Goal: Check status

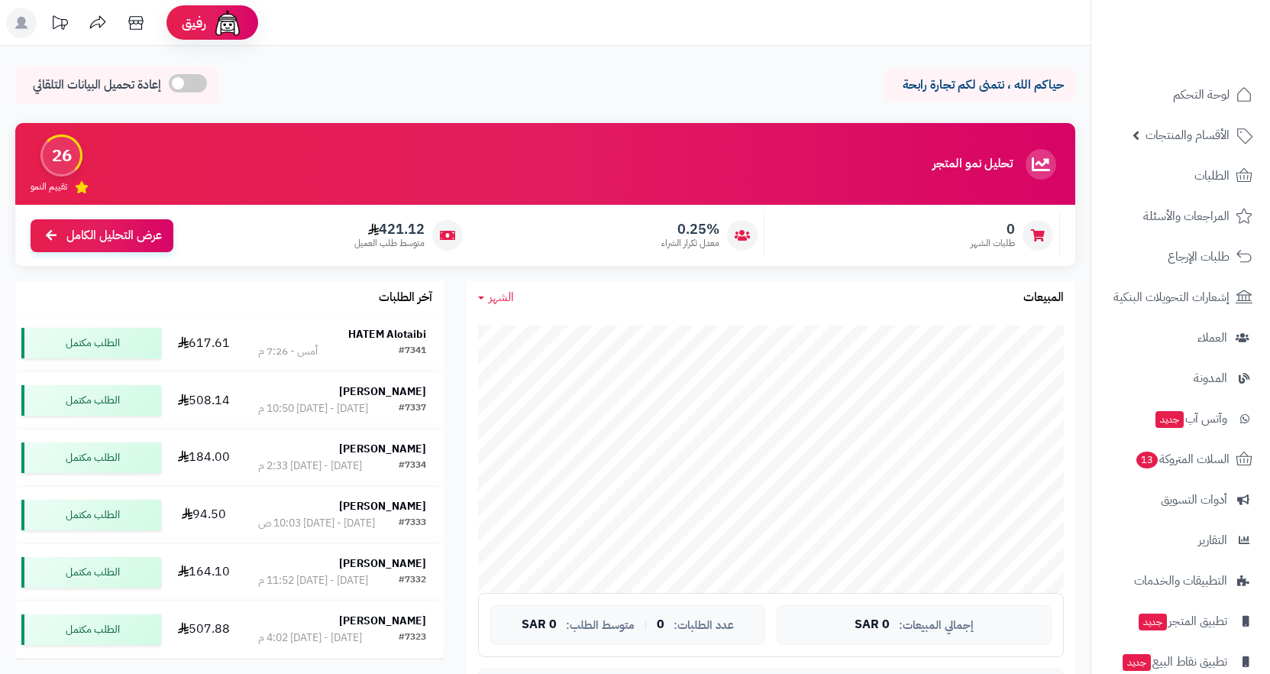
click at [1163, 176] on link "الطلبات" at bounding box center [1180, 175] width 160 height 37
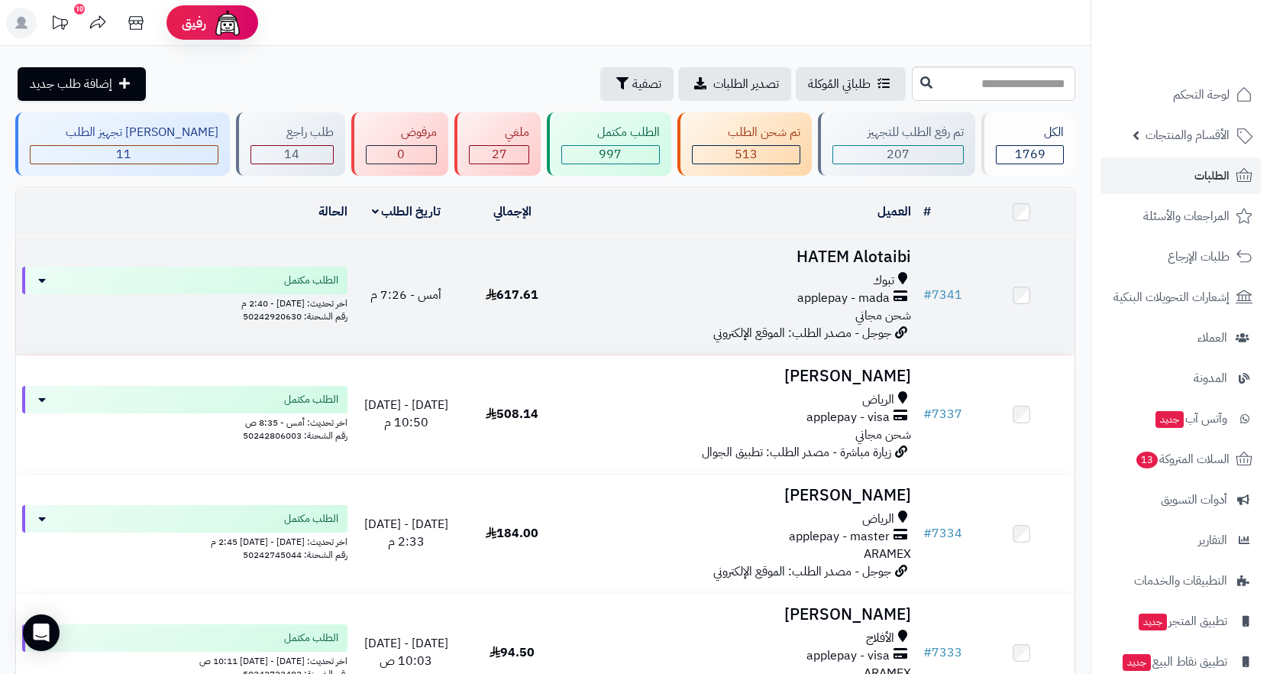
click at [845, 302] on span "applepay - mada" at bounding box center [843, 298] width 92 height 18
